Goal: Transaction & Acquisition: Purchase product/service

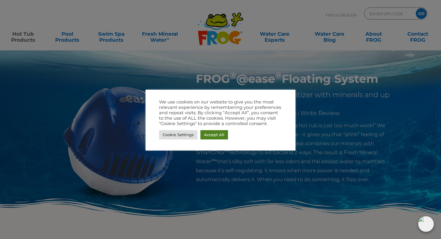
click at [216, 132] on link "Accept All" at bounding box center [214, 134] width 28 height 9
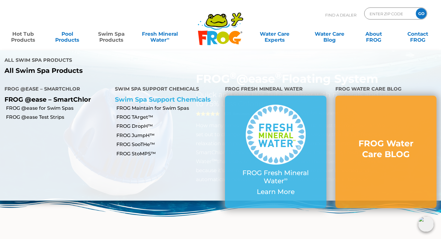
click at [171, 96] on link "Swim Spa Support Chemicals" at bounding box center [163, 99] width 96 height 7
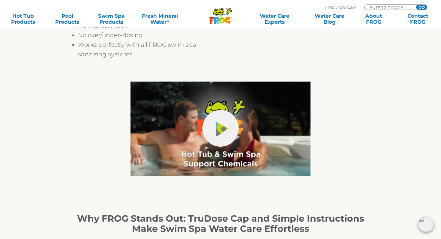
scroll to position [325, 0]
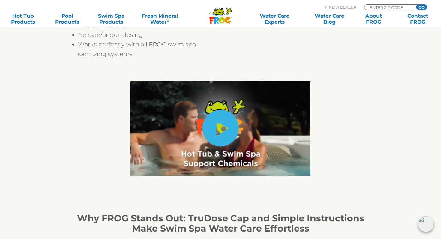
click at [216, 129] on link "hide-me" at bounding box center [220, 128] width 36 height 37
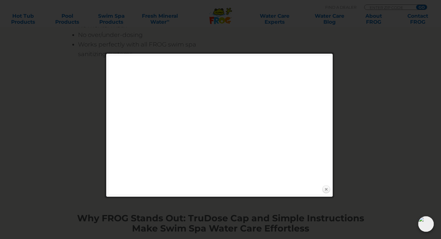
click at [326, 187] on link "Close" at bounding box center [325, 189] width 9 height 9
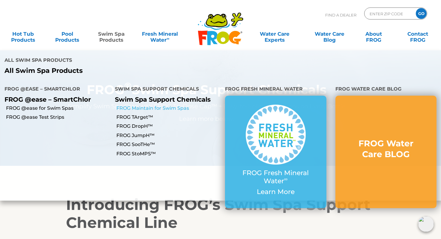
click at [133, 105] on link "FROG Maintain for Swim Spas" at bounding box center [168, 108] width 104 height 7
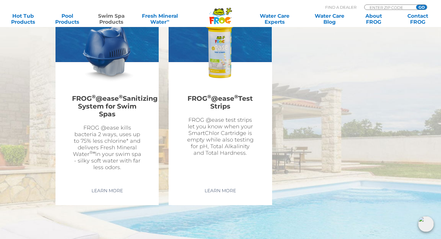
scroll to position [1117, 0]
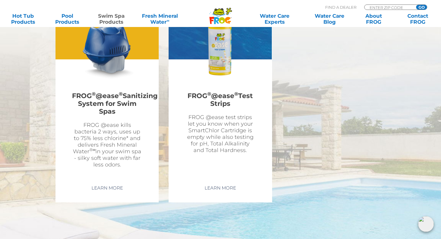
click at [114, 50] on img at bounding box center [107, 48] width 70 height 70
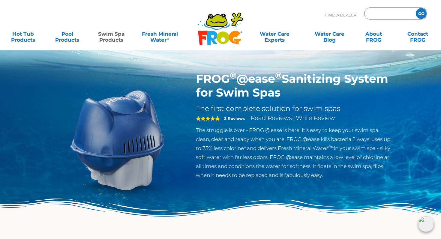
click at [387, 15] on input "Zip Code Form" at bounding box center [389, 13] width 40 height 9
type input "32233"
click at [416, 8] on input "GO" at bounding box center [421, 13] width 11 height 11
